Goal: Information Seeking & Learning: Learn about a topic

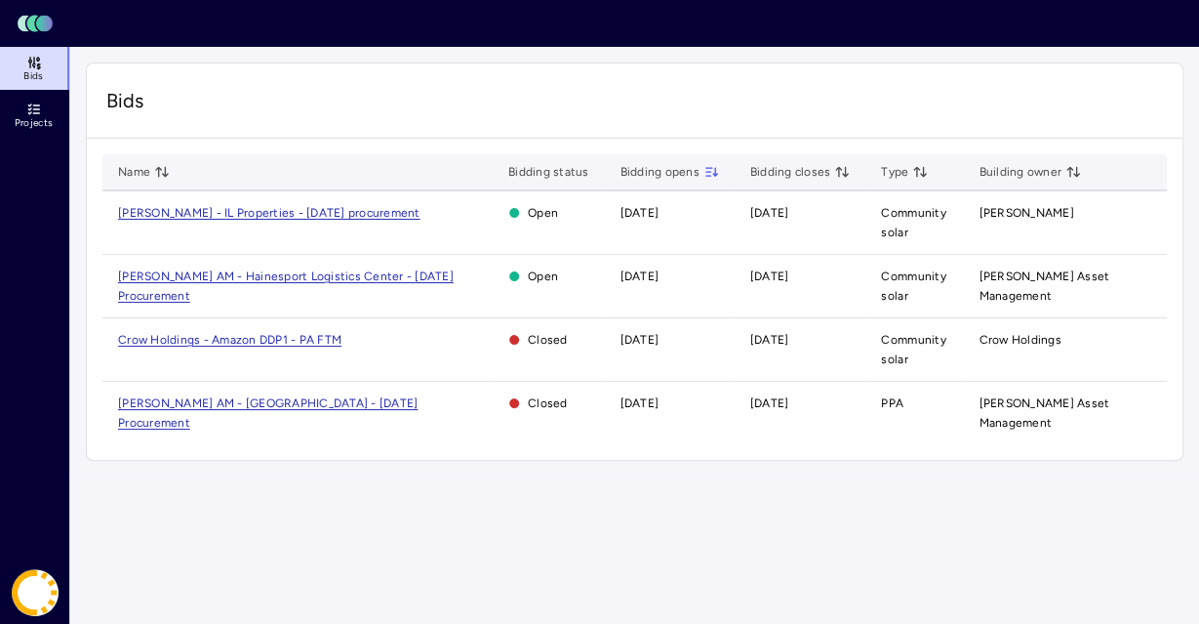
click at [303, 277] on span "[PERSON_NAME] AM - Hainesport Logistics Center - [DATE] Procurement" at bounding box center [286, 285] width 336 height 33
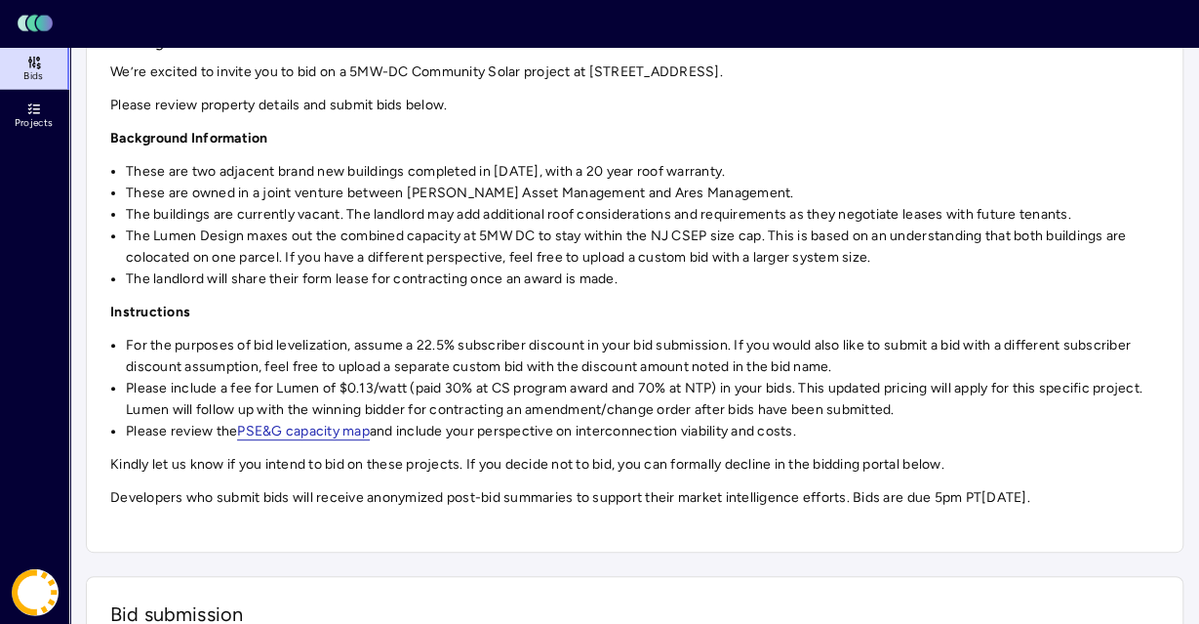
scroll to position [226, 0]
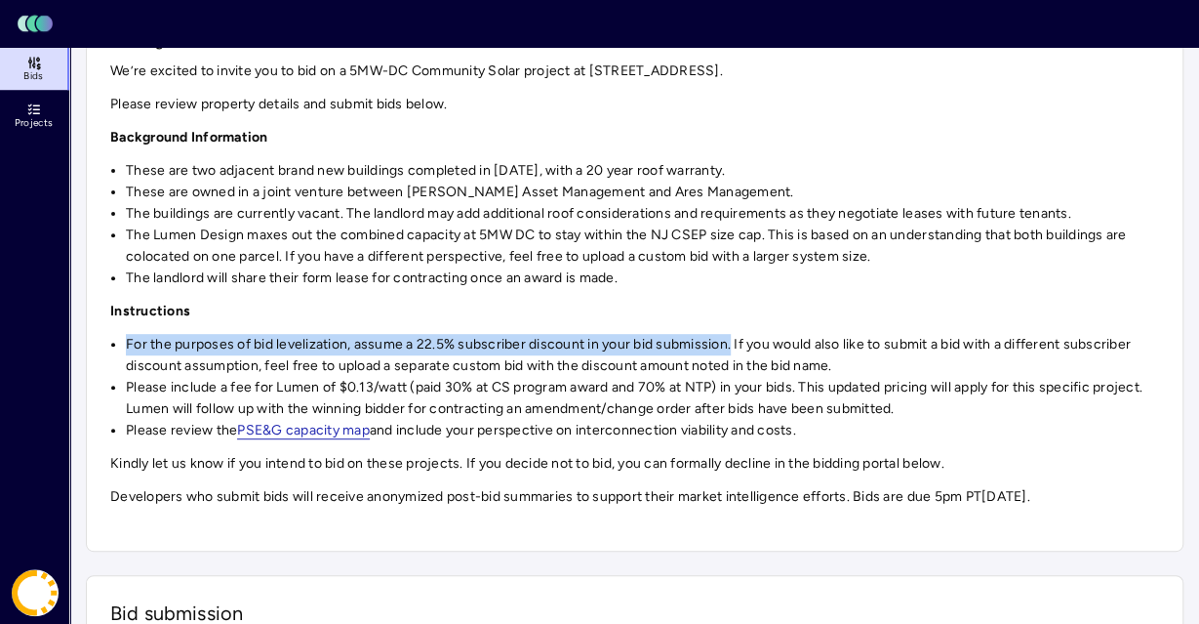
drag, startPoint x: 128, startPoint y: 343, endPoint x: 731, endPoint y: 351, distance: 603.1
click at [731, 351] on li "For the purposes of bid levelization, assume a 22.5% subscriber discount in you…" at bounding box center [642, 355] width 1033 height 43
copy li "For the purposes of bid levelization, assume a 22.5% subscriber discount in you…"
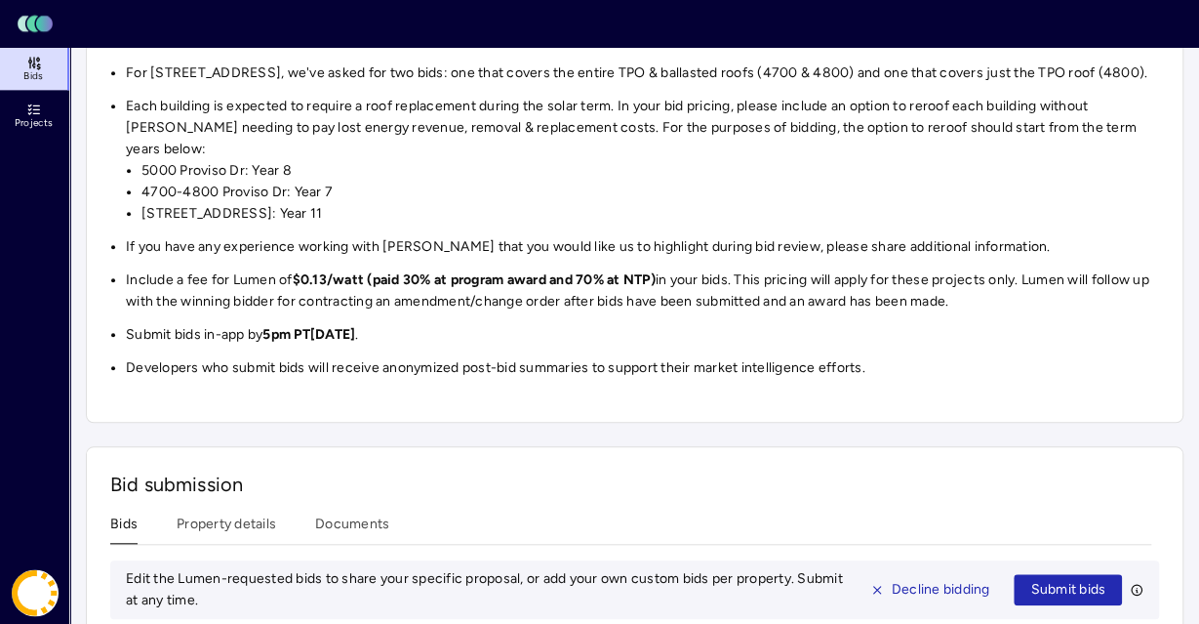
scroll to position [722, 0]
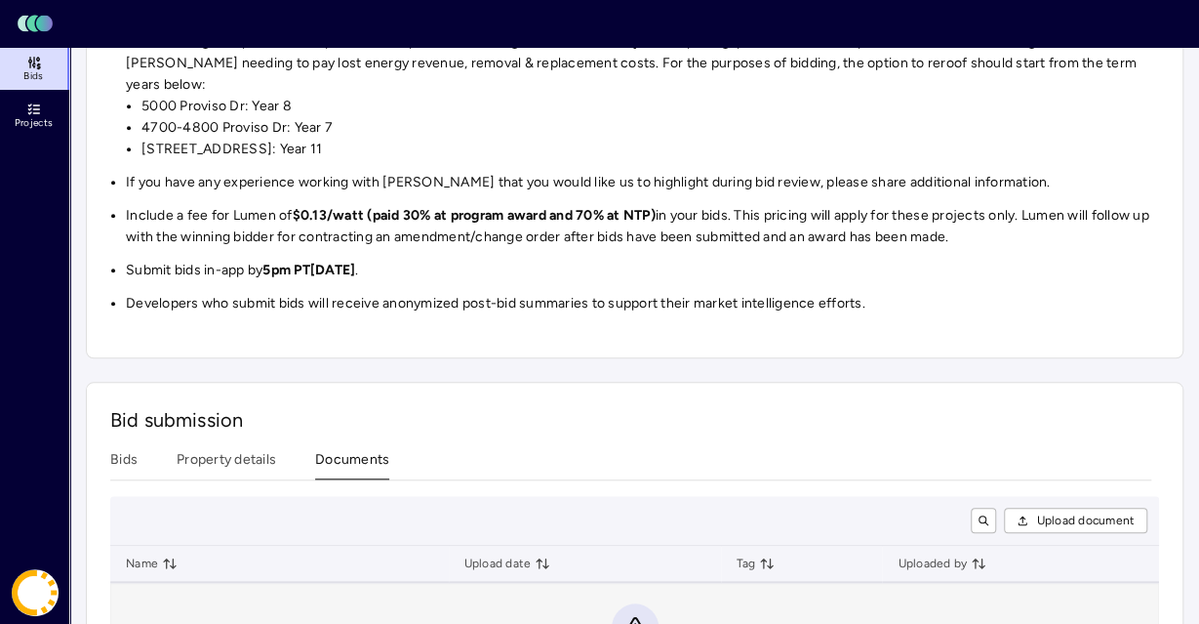
click at [349, 444] on div "Bid submission Bids Property details Documents Upload document Name Upload date…" at bounding box center [635, 563] width 1098 height 362
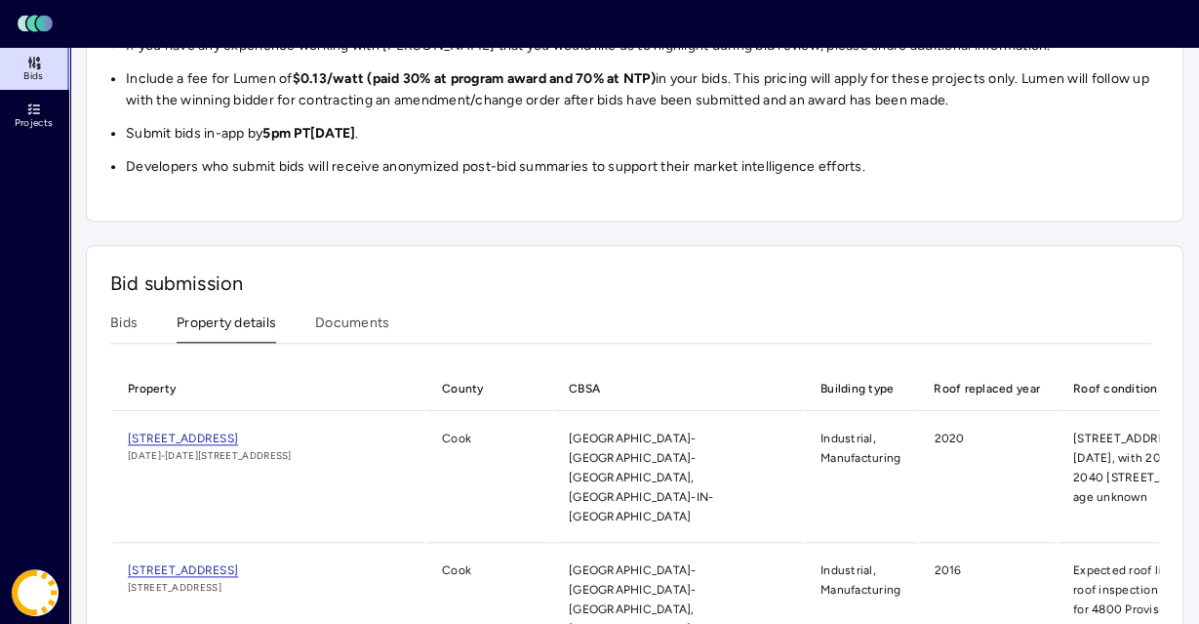
click at [219, 336] on button "Property details" at bounding box center [227, 327] width 100 height 30
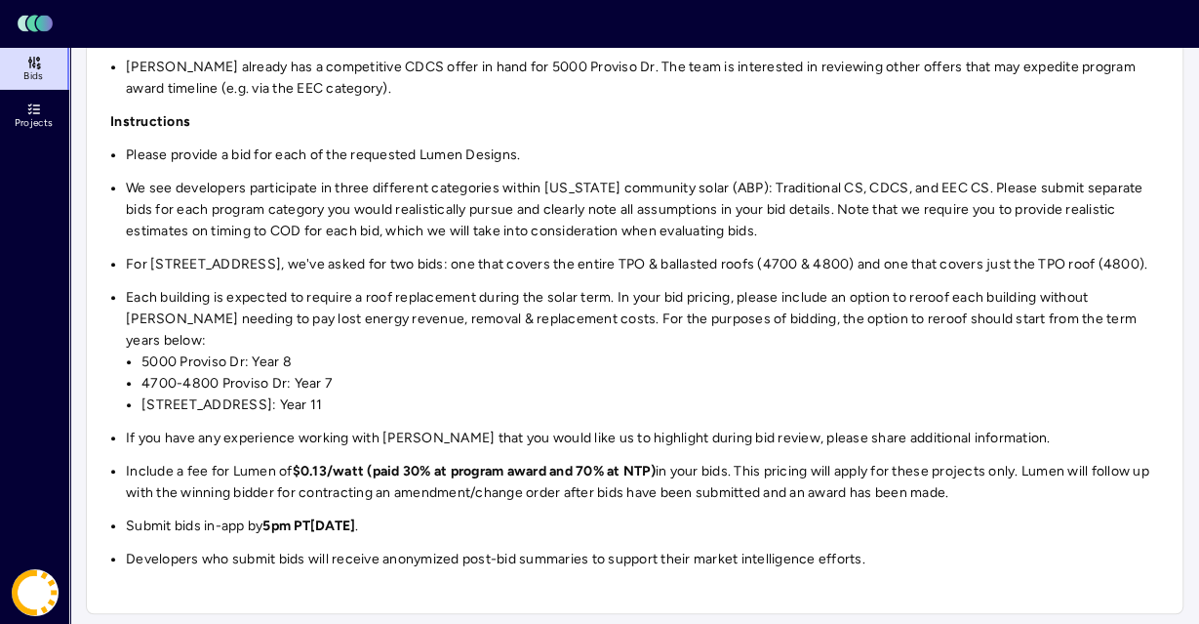
scroll to position [299, 0]
